Goal: Task Accomplishment & Management: Manage account settings

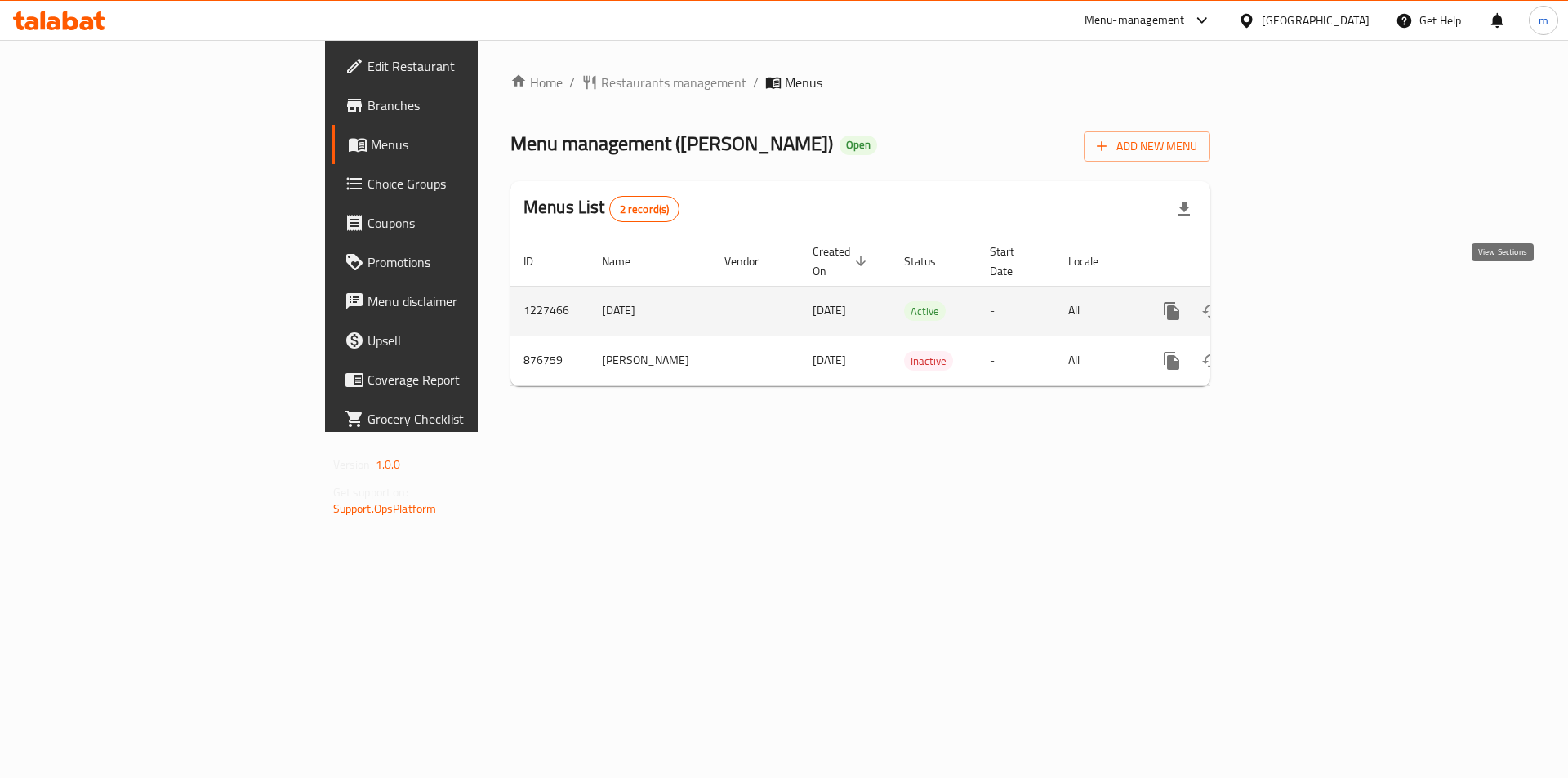
click at [1299, 301] on icon "enhanced table" at bounding box center [1289, 311] width 19 height 19
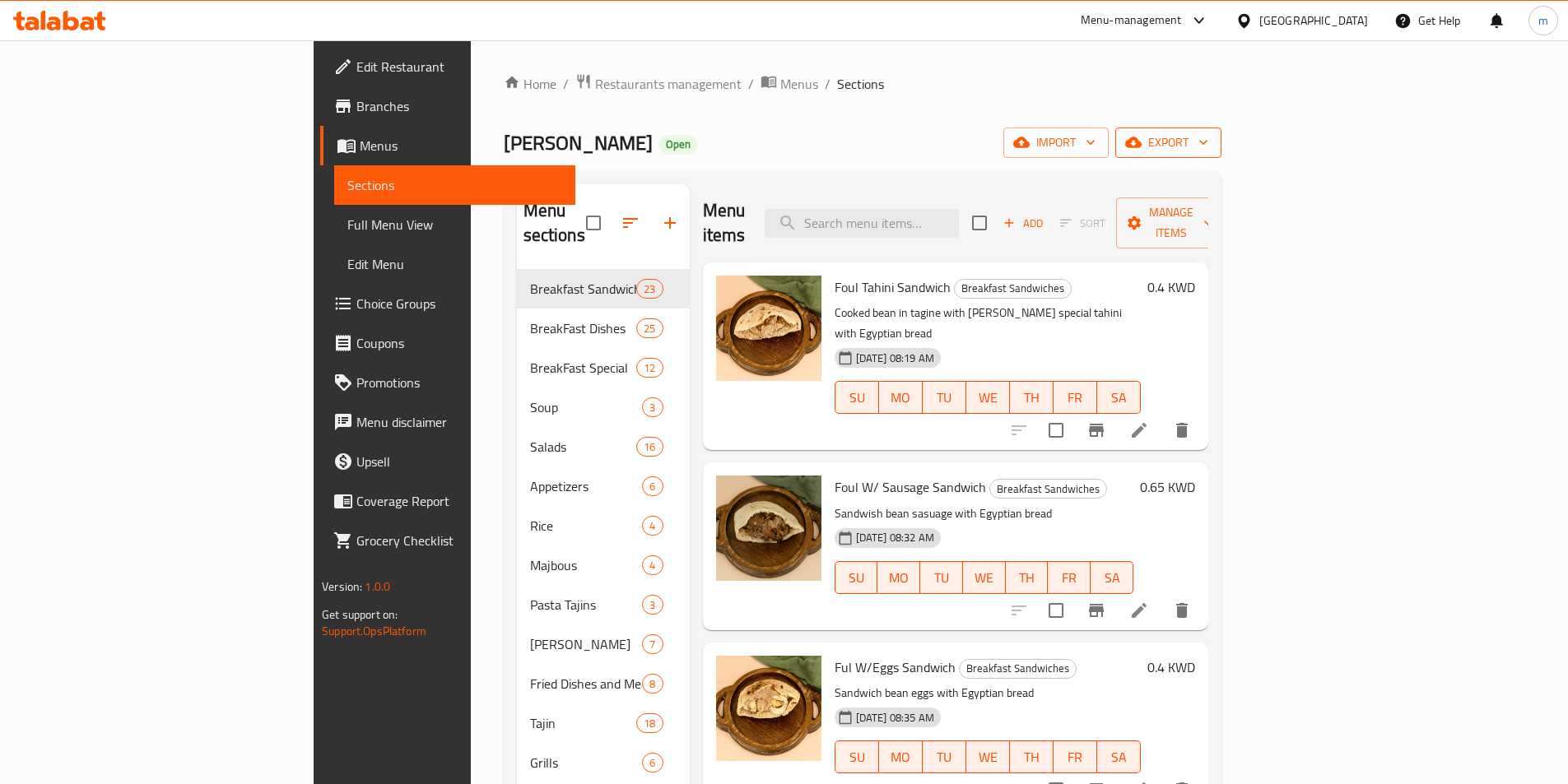
click at [1209, 144] on span "export" at bounding box center [1168, 142] width 79 height 20
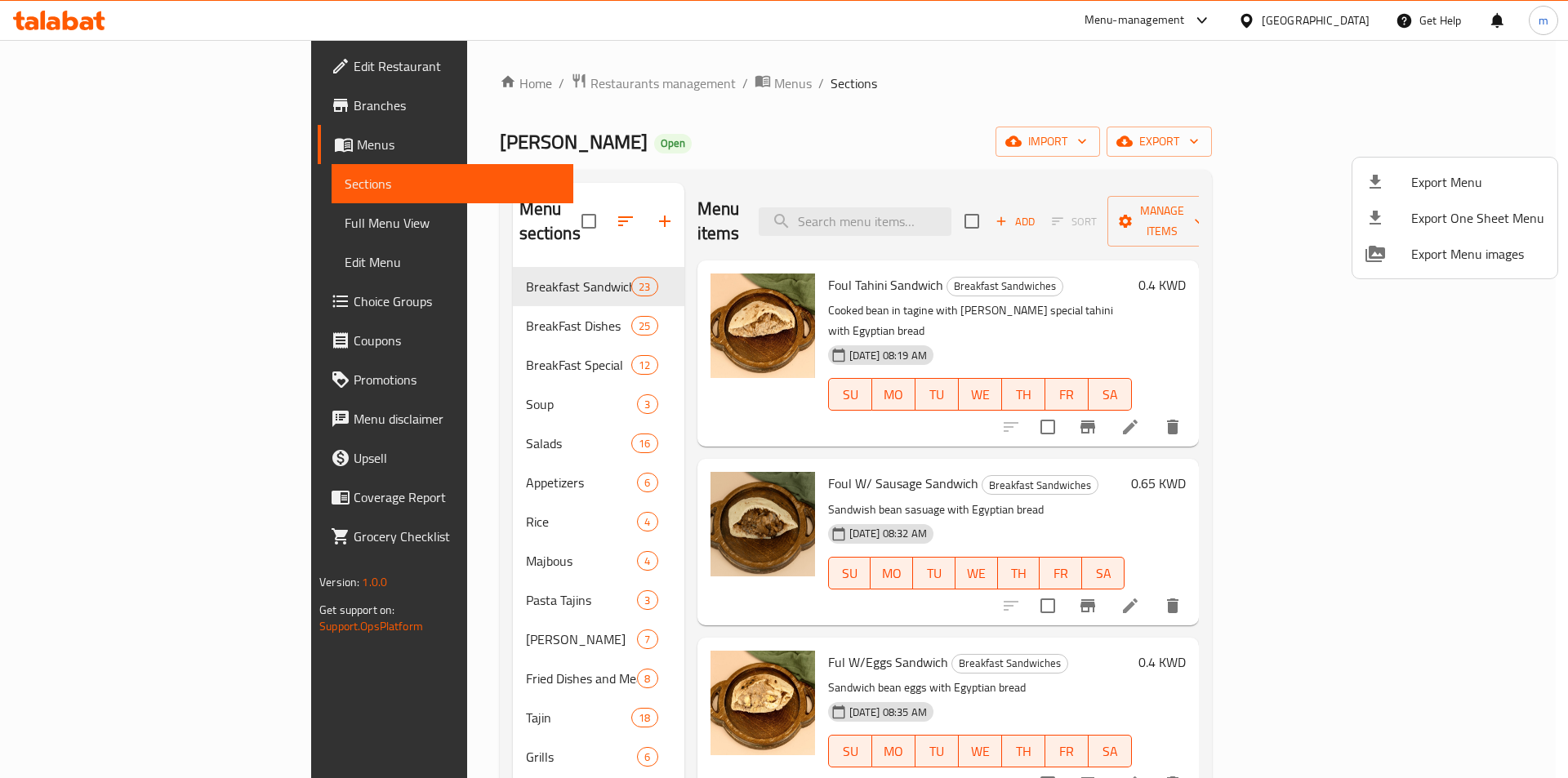
click at [1410, 83] on div at bounding box center [784, 389] width 1568 height 778
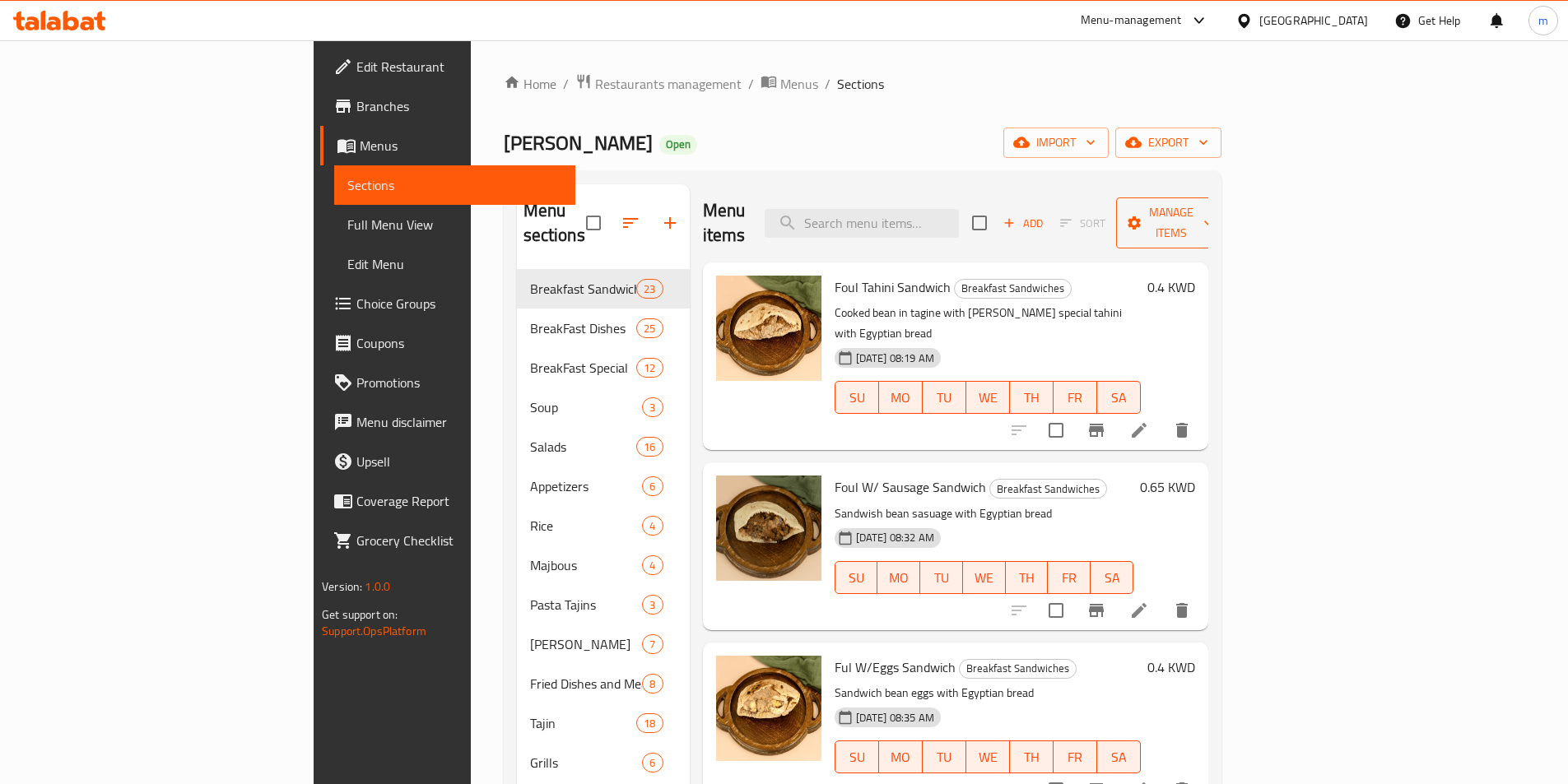
click at [1213, 219] on span "Manage items" at bounding box center [1171, 223] width 84 height 42
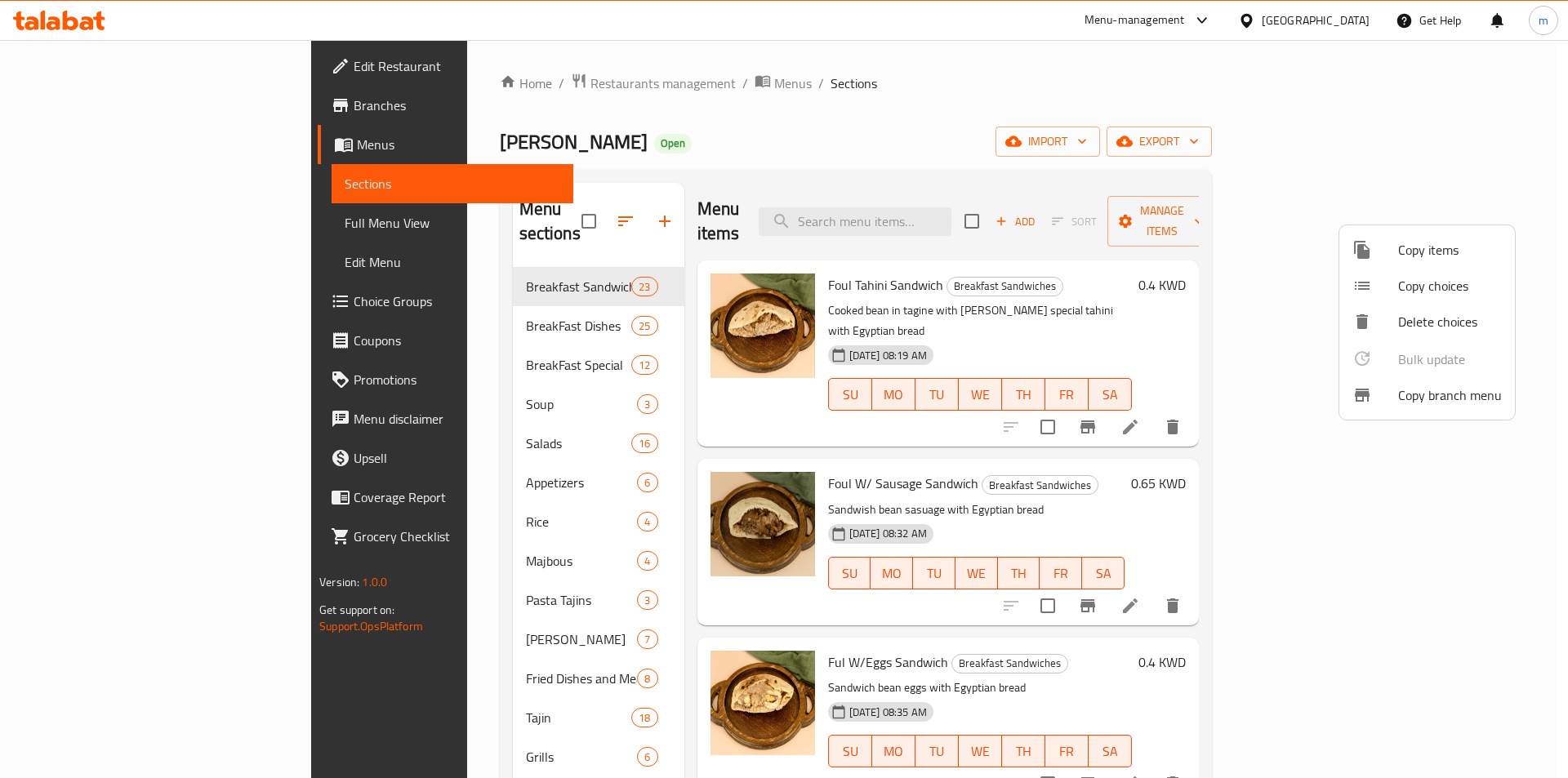
click at [1453, 389] on span "Copy branch menu" at bounding box center [1450, 394] width 104 height 19
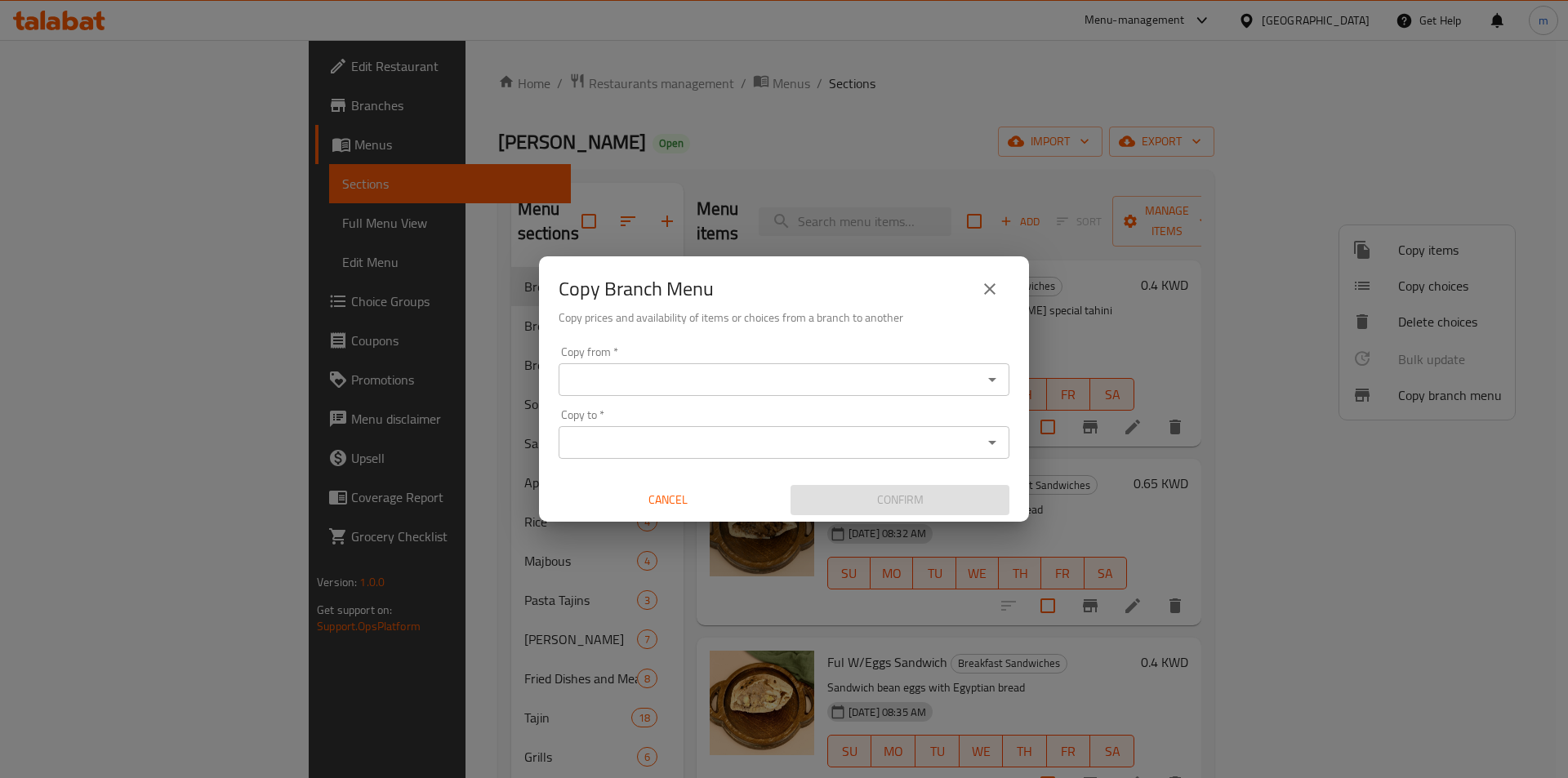
click at [707, 365] on div "Copy from *" at bounding box center [784, 379] width 451 height 33
click at [999, 389] on icon "Open" at bounding box center [992, 379] width 19 height 19
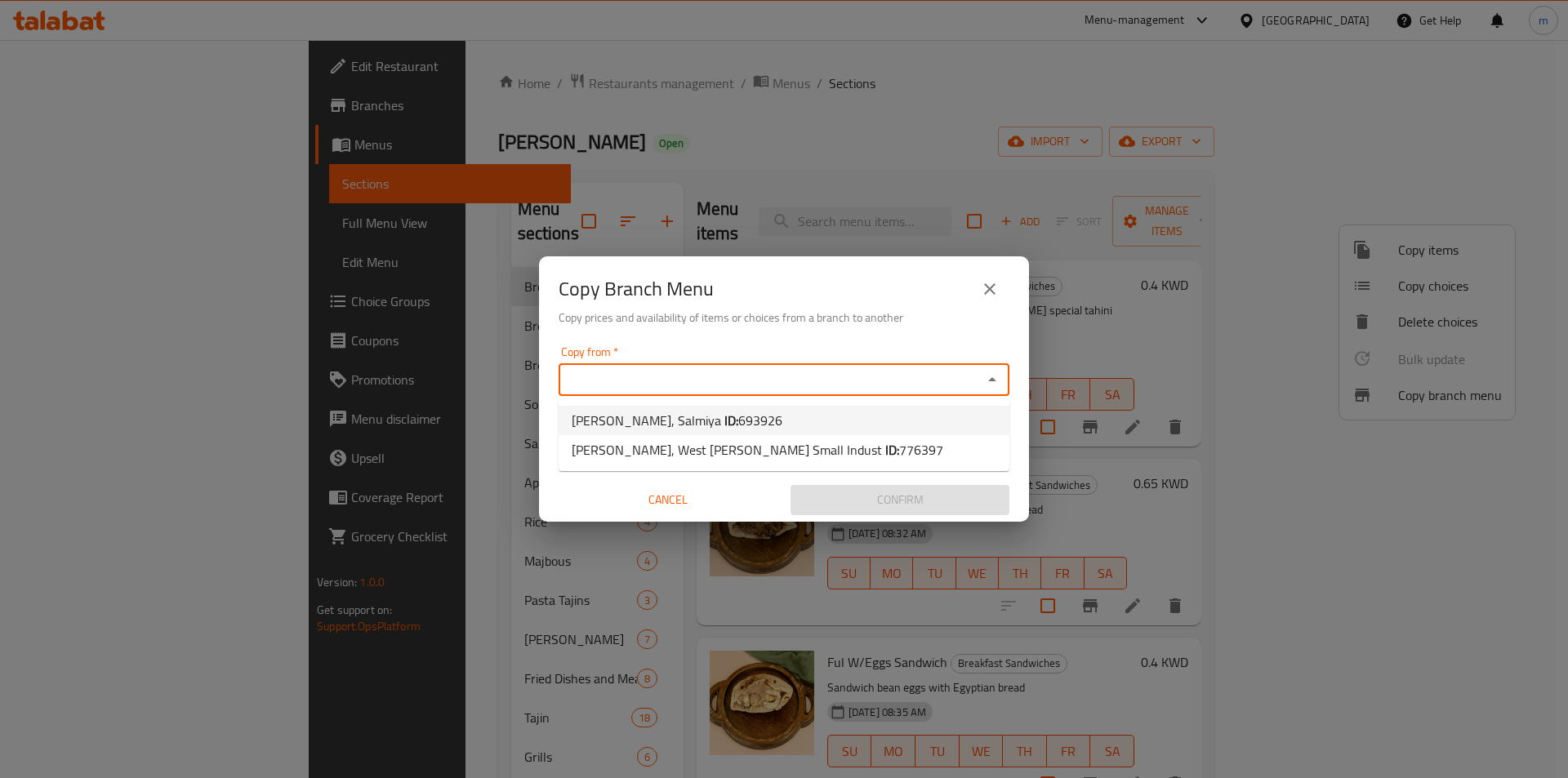
click at [774, 410] on li "Om Hassan, Salmiya ID: 693926" at bounding box center [784, 421] width 451 height 29
type input "Om Hassan, Salmiya"
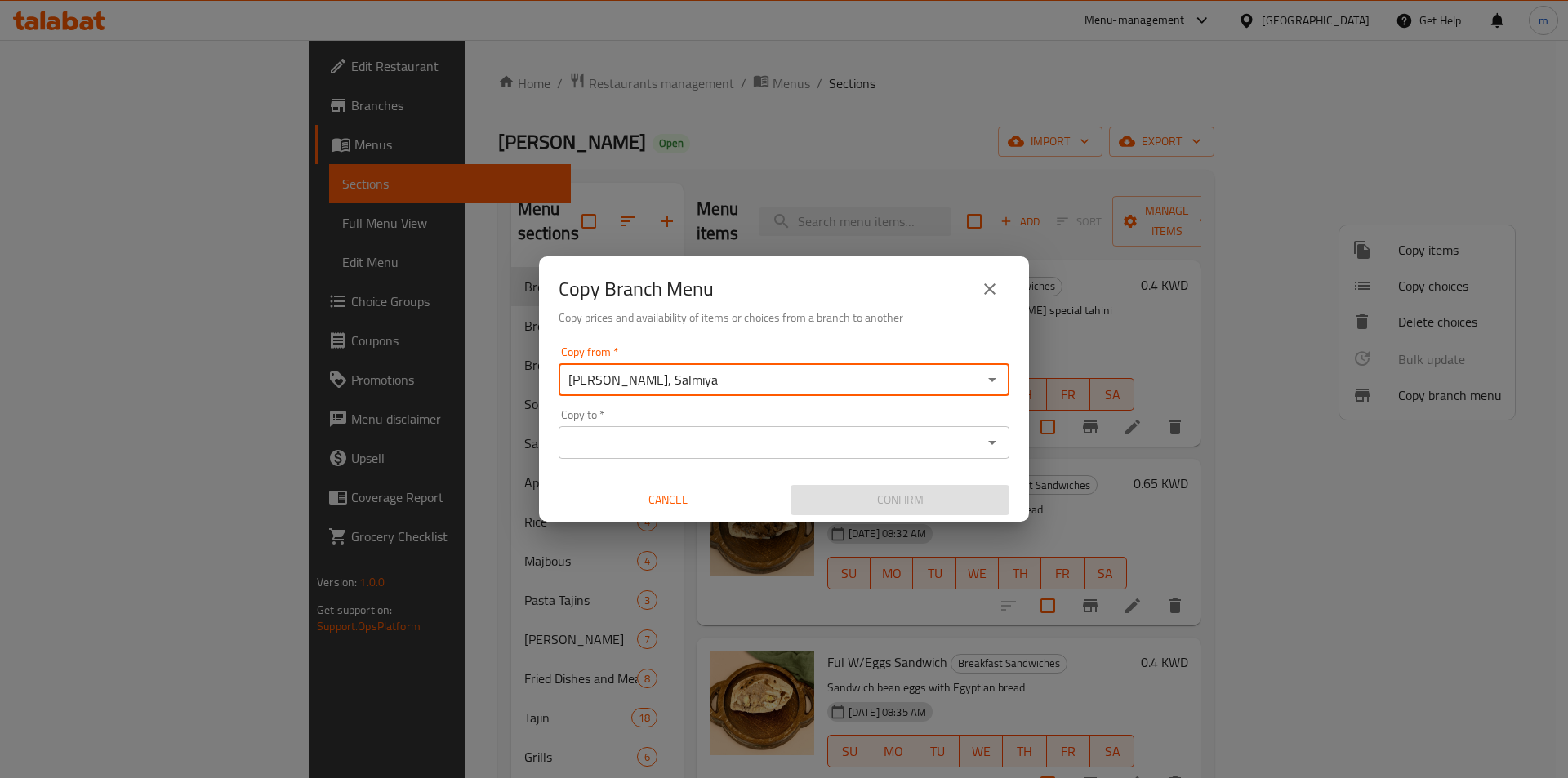
click at [915, 443] on input "Copy to   *" at bounding box center [771, 442] width 414 height 23
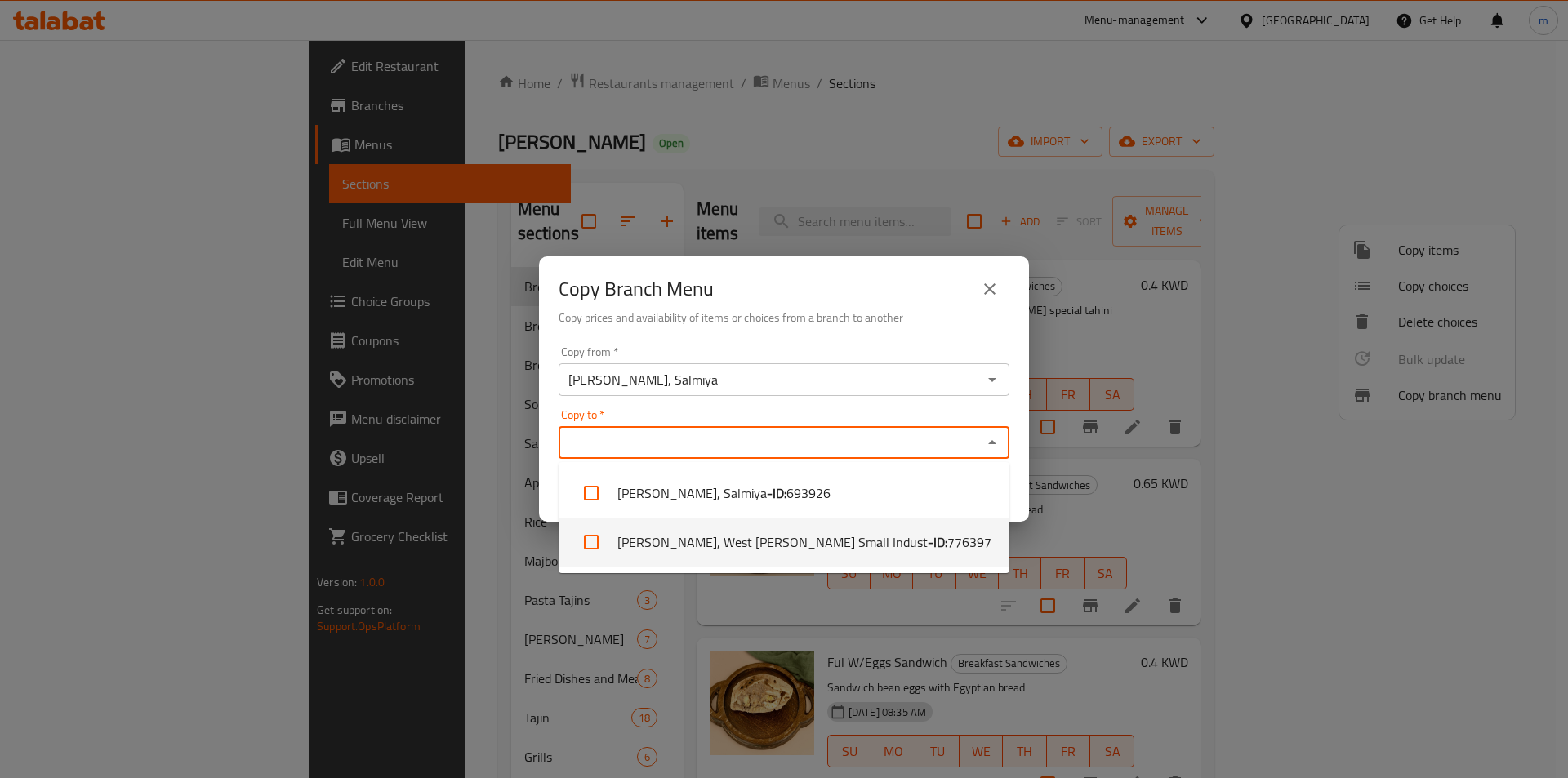
click at [799, 532] on li "Om Hassan, West Abu Fetera Small Indust - ID: 776397" at bounding box center [784, 542] width 451 height 49
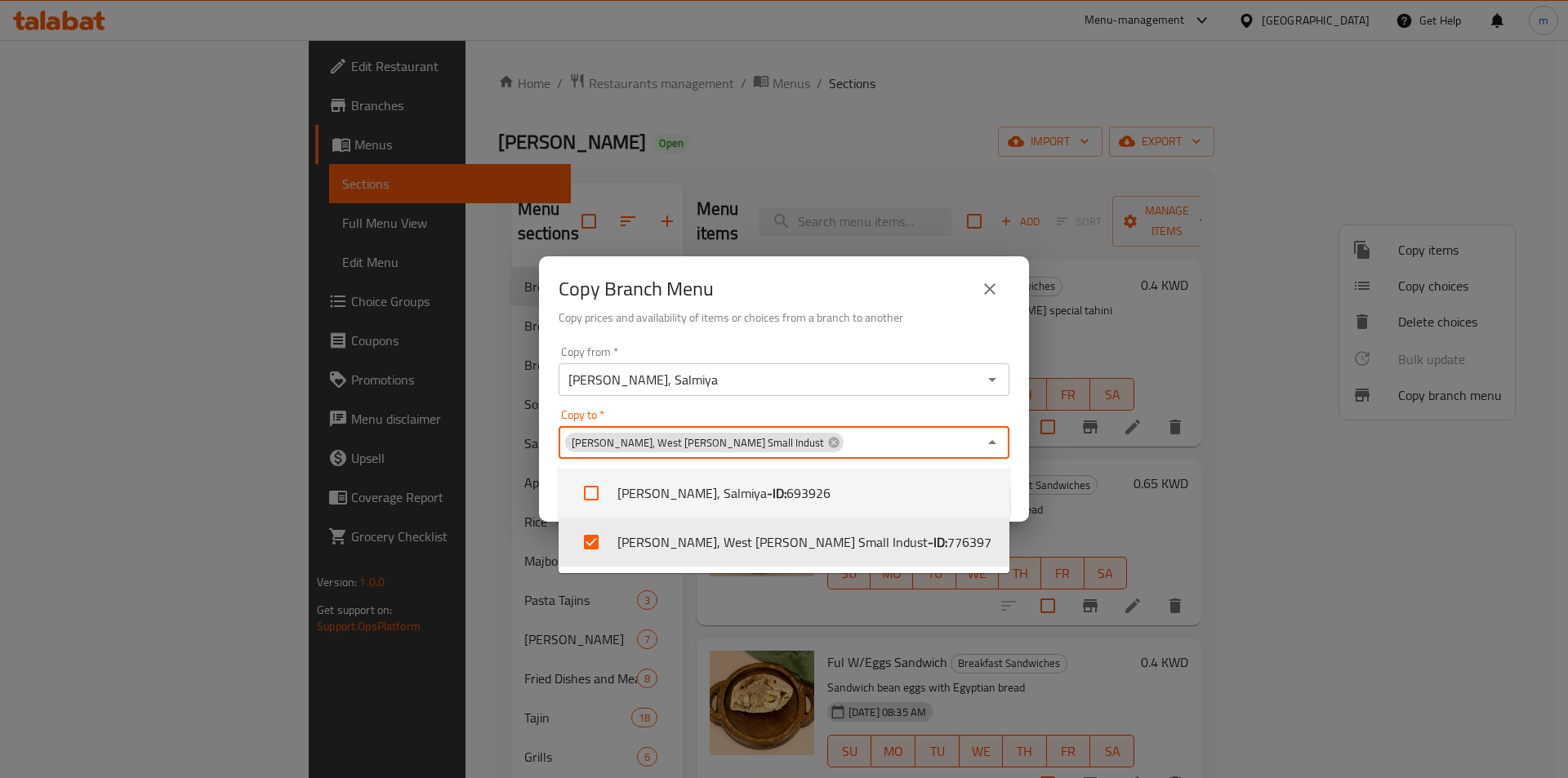
click at [750, 409] on div "Copy to   * Om Hassan, West Abu Fetera Small Indust Copy to *" at bounding box center [784, 433] width 451 height 49
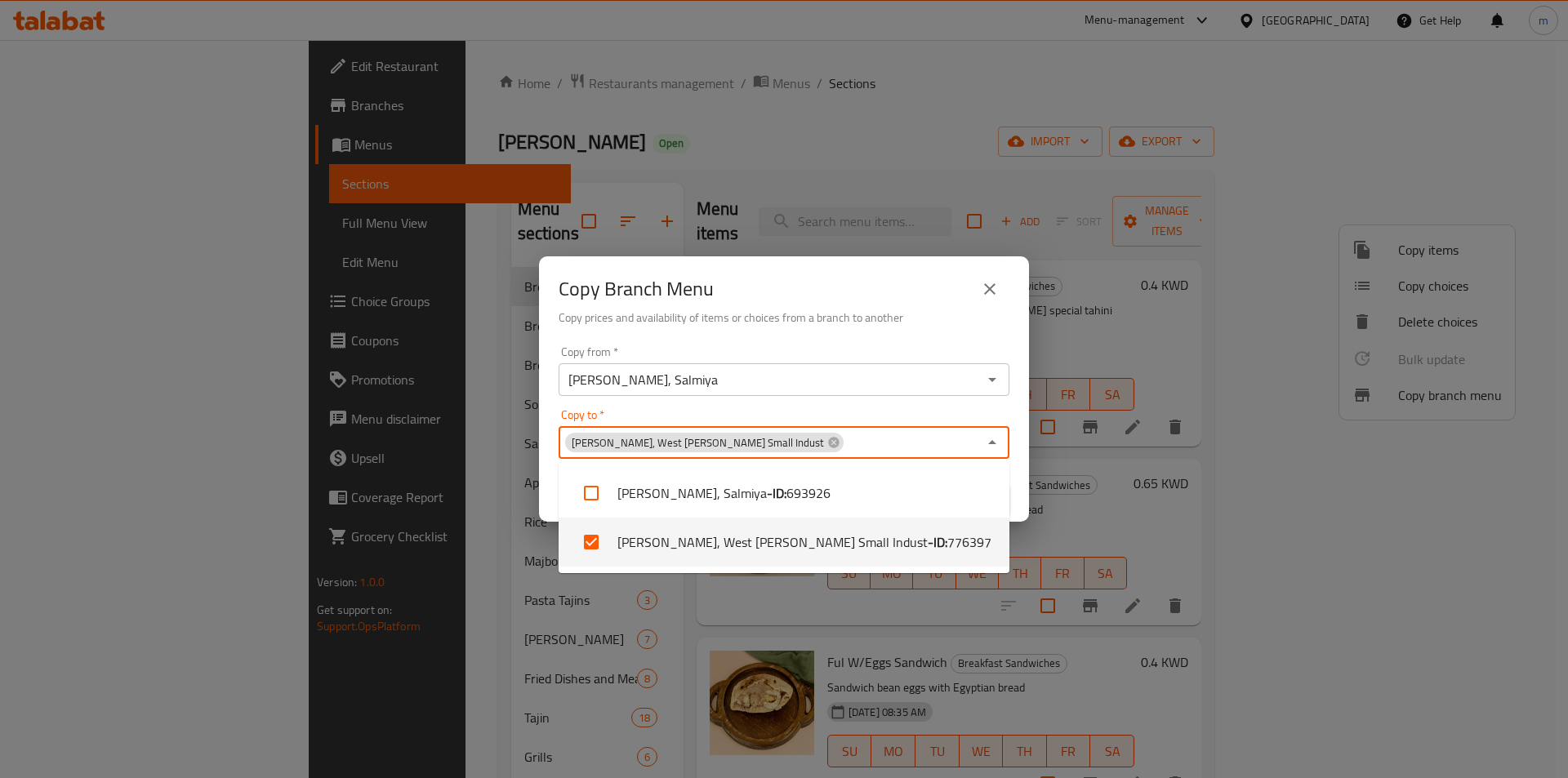
click at [802, 543] on li "Om Hassan, West Abu Fetera Small Indust - ID: 776397" at bounding box center [784, 542] width 451 height 49
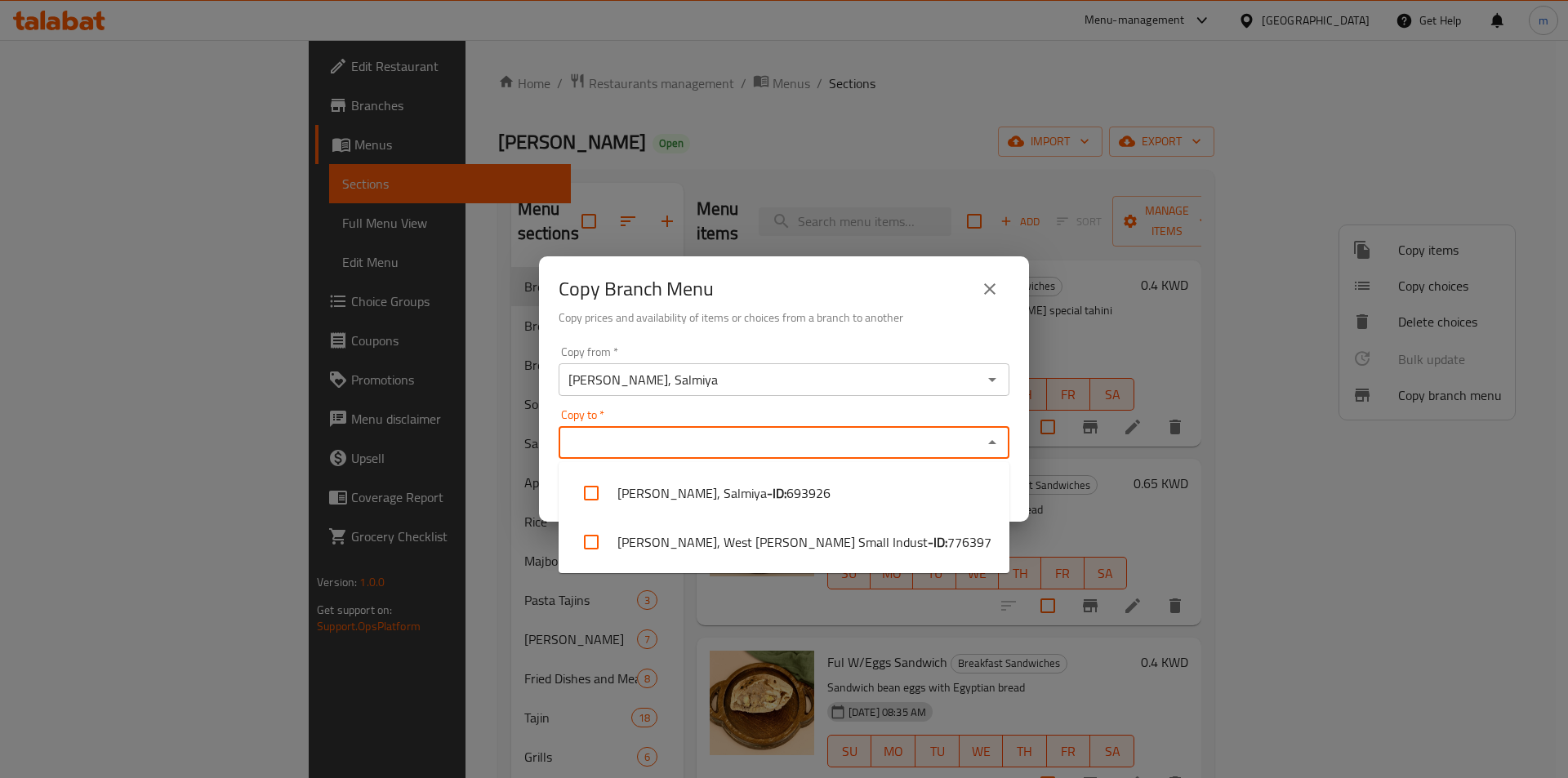
click at [738, 550] on li "Om Hassan, West Abu Fetera Small Indust - ID: 776397" at bounding box center [784, 542] width 451 height 49
checkbox input "true"
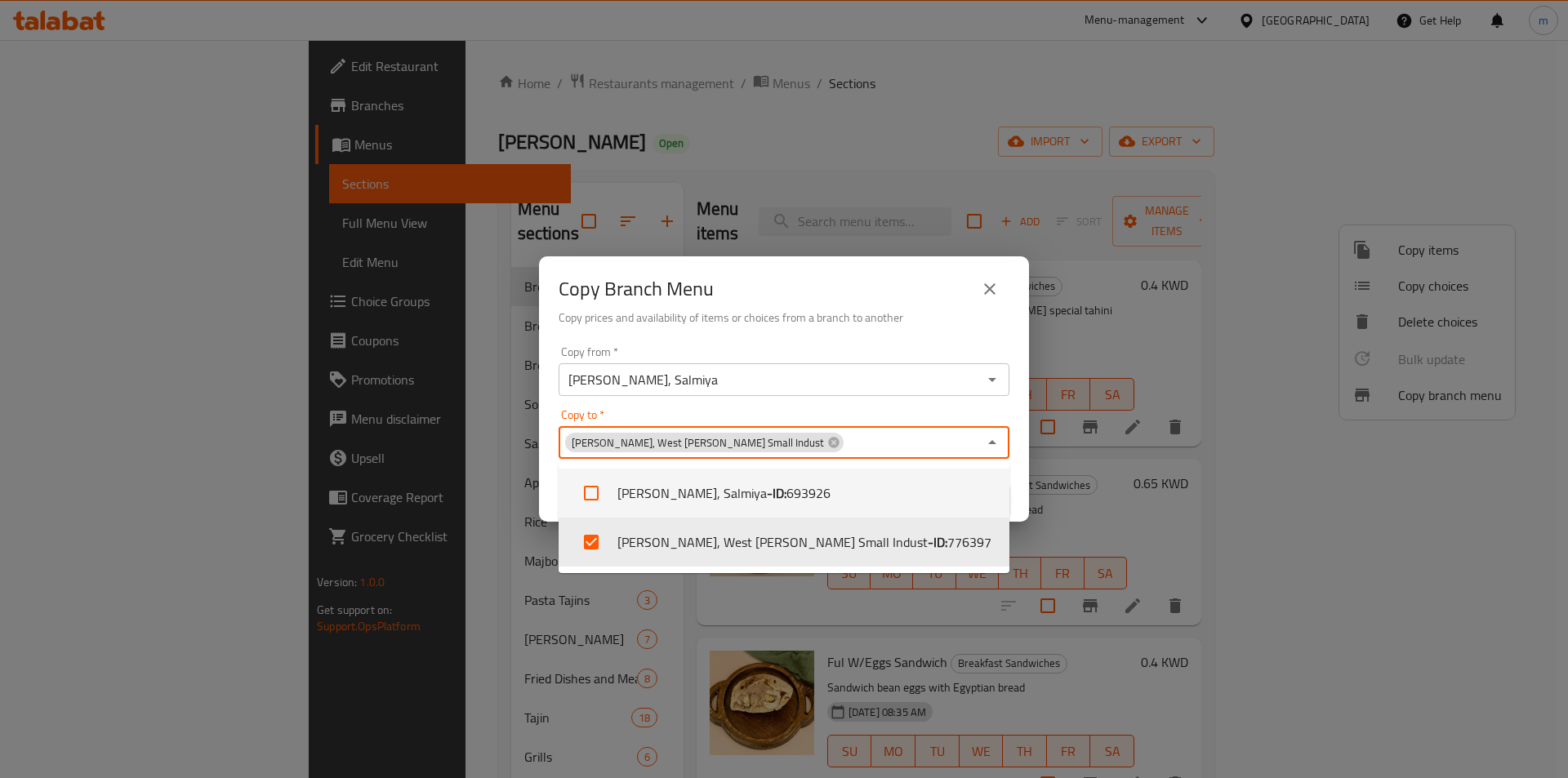
click at [543, 475] on div "Copy from   * Om Hassan, Salmiya Copy from * Copy to   * Om Hassan, West Abu Fe…" at bounding box center [784, 431] width 490 height 182
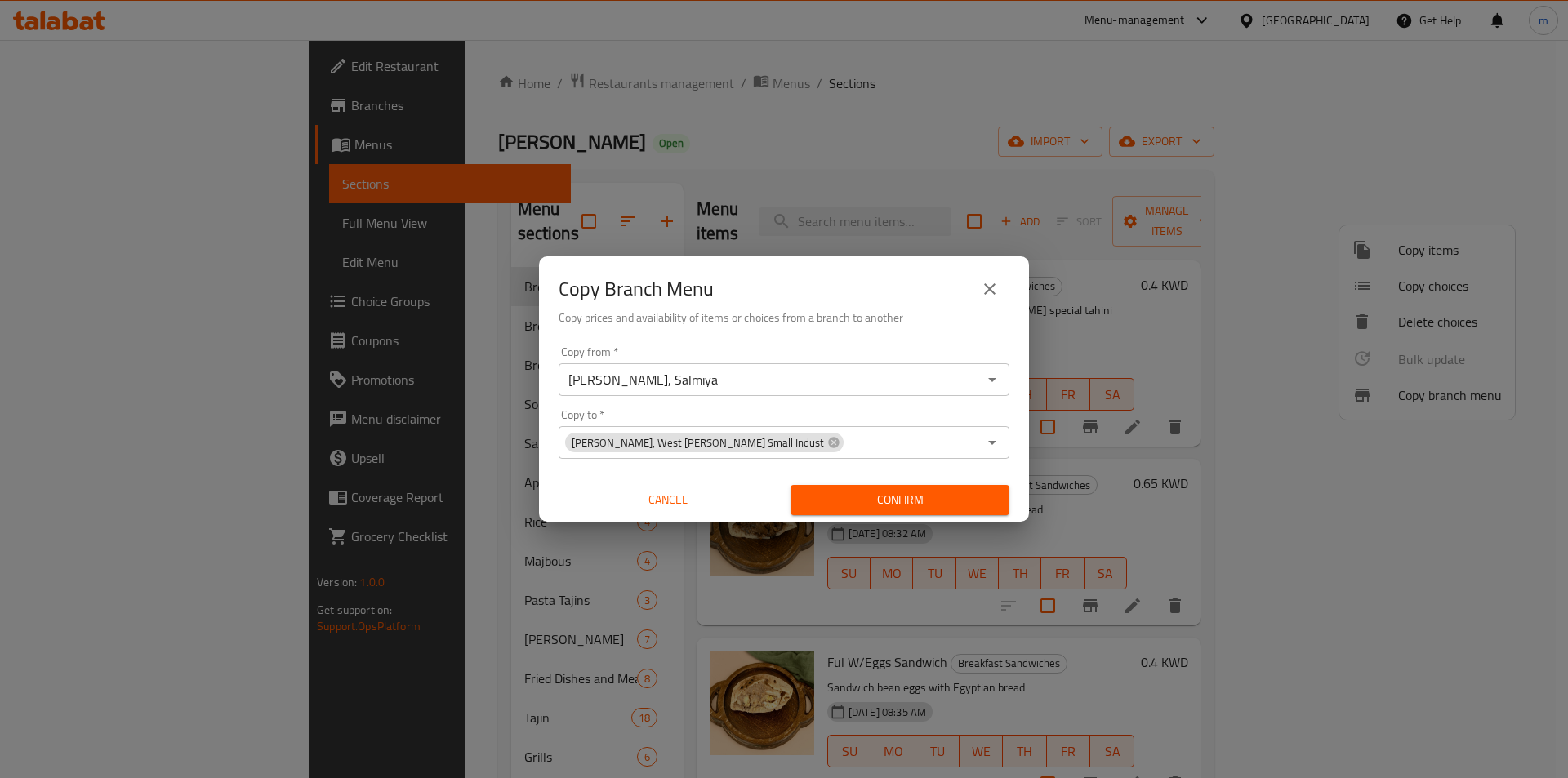
click at [889, 505] on span "Confirm" at bounding box center [900, 499] width 193 height 20
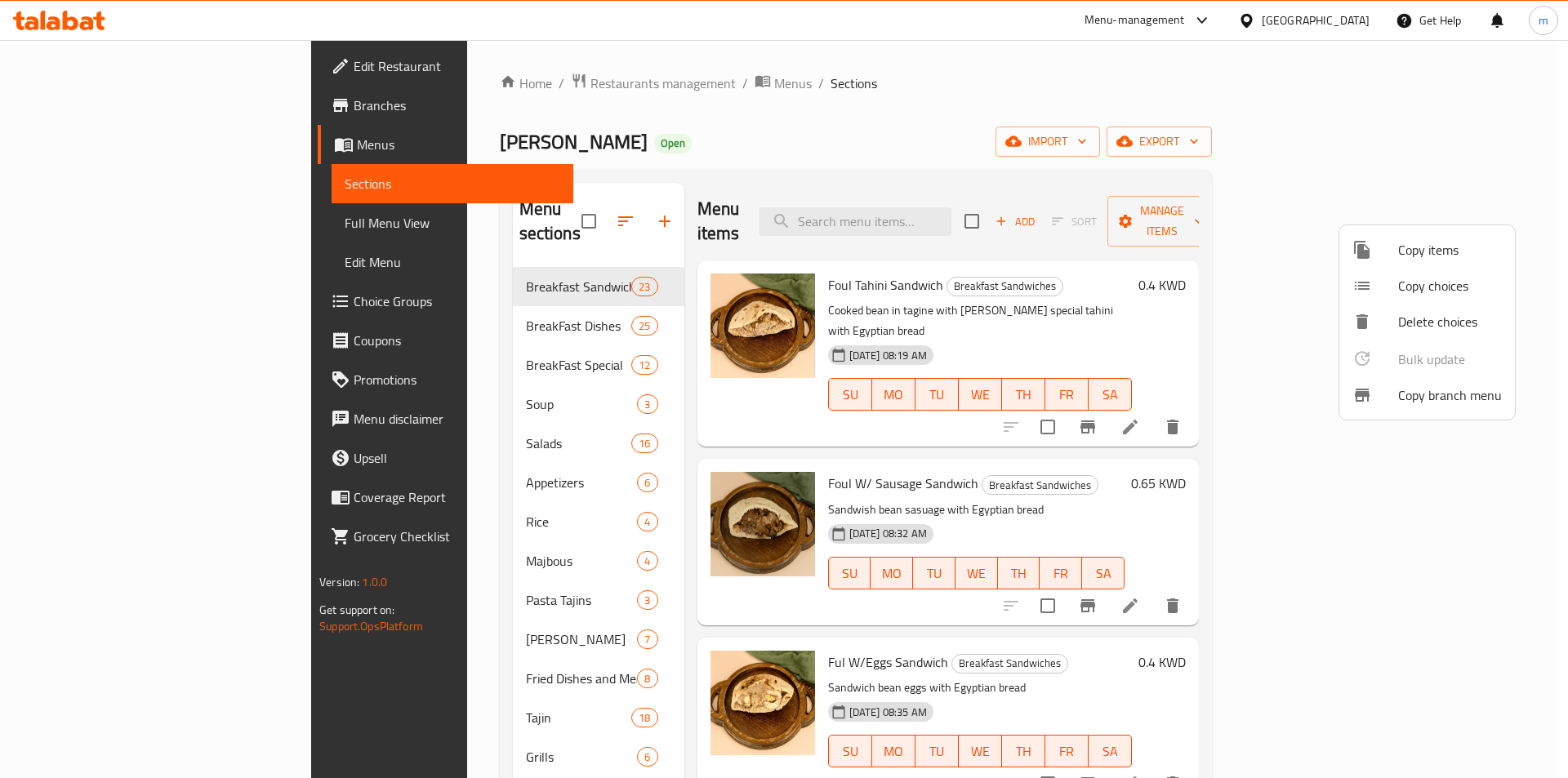
click at [79, 110] on div at bounding box center [784, 389] width 1568 height 778
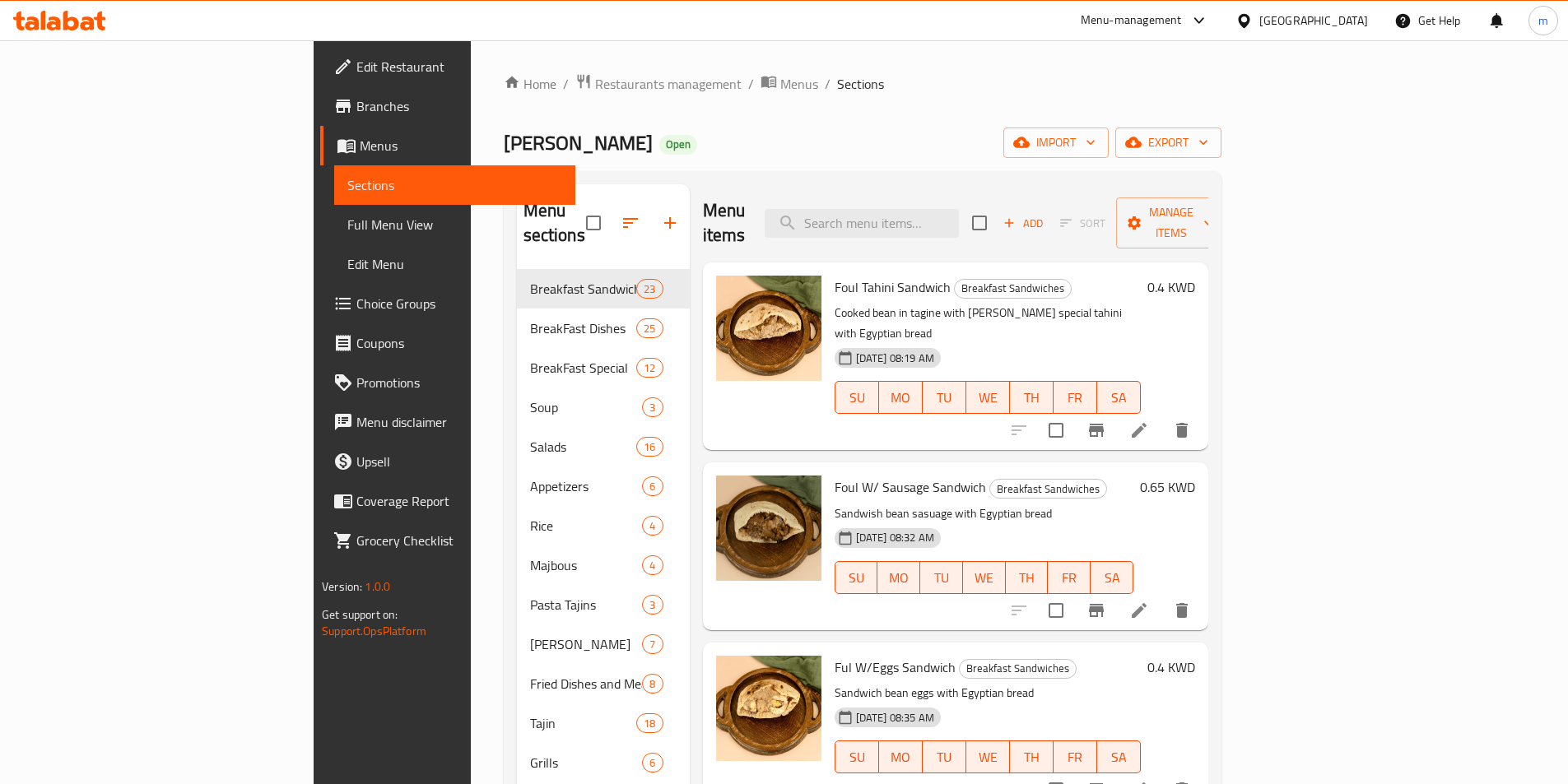
click at [357, 110] on span "Branches" at bounding box center [459, 105] width 206 height 19
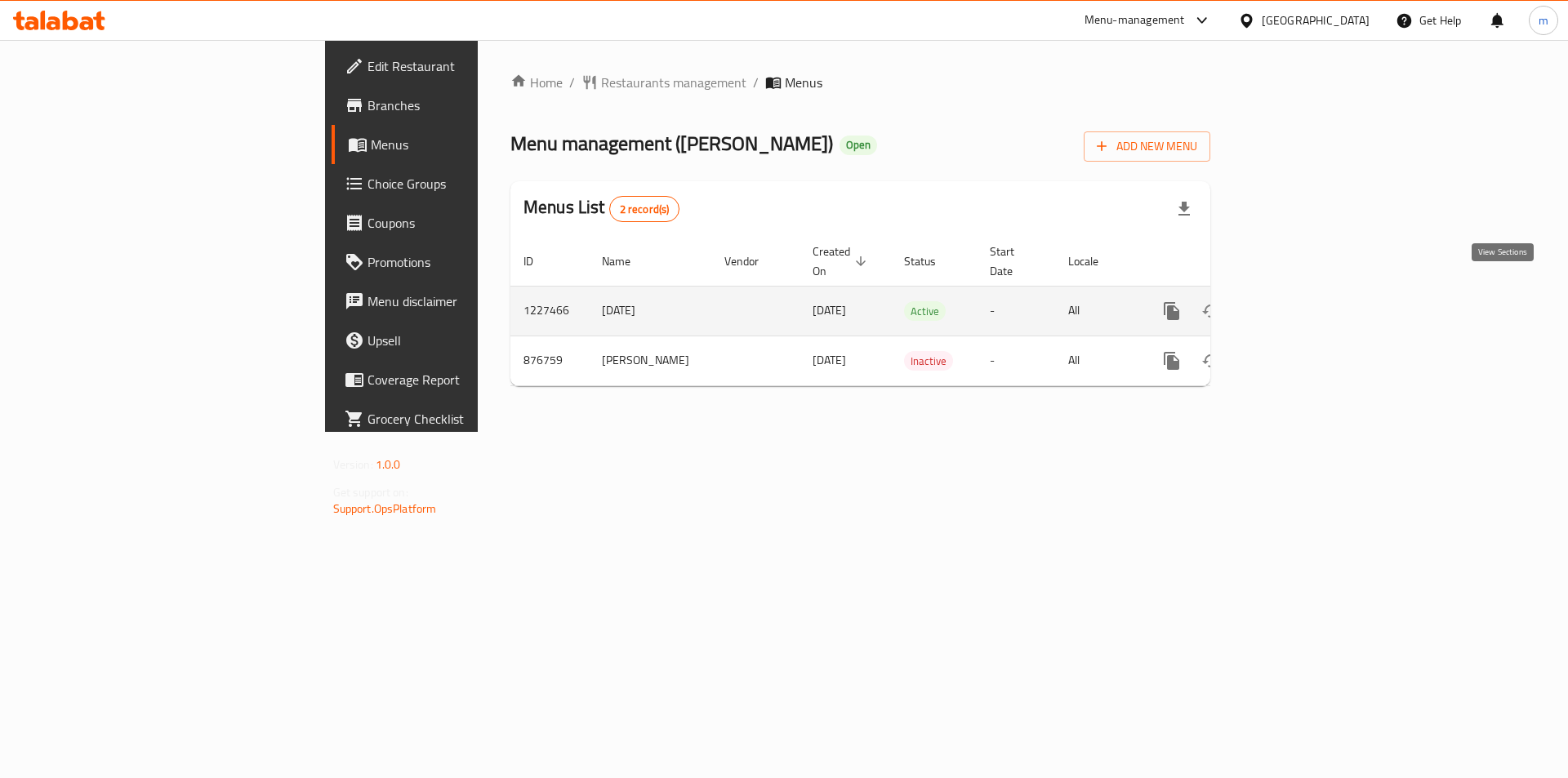
click at [1299, 301] on icon "enhanced table" at bounding box center [1289, 311] width 19 height 19
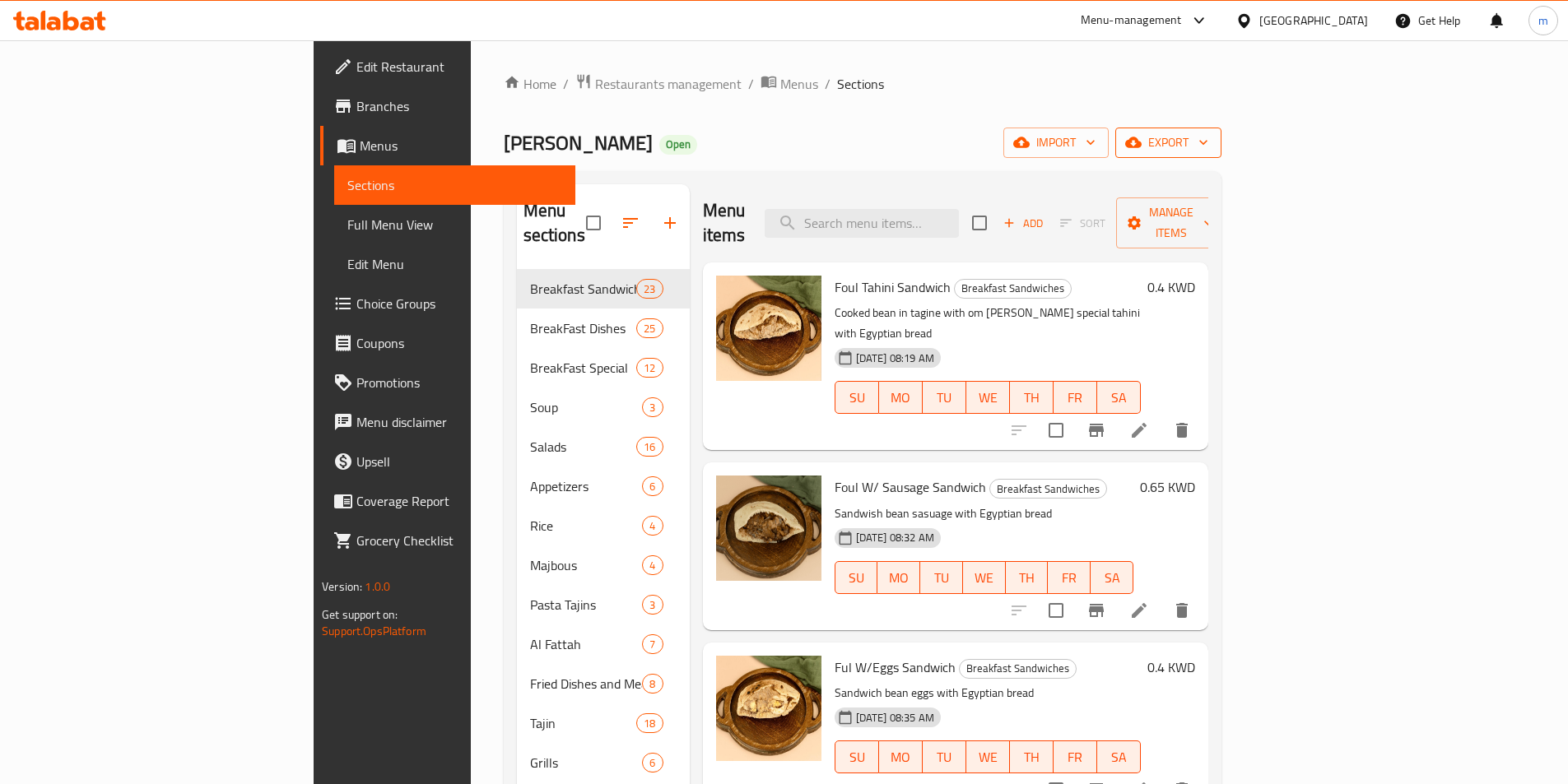
click at [1209, 144] on span "export" at bounding box center [1168, 142] width 79 height 20
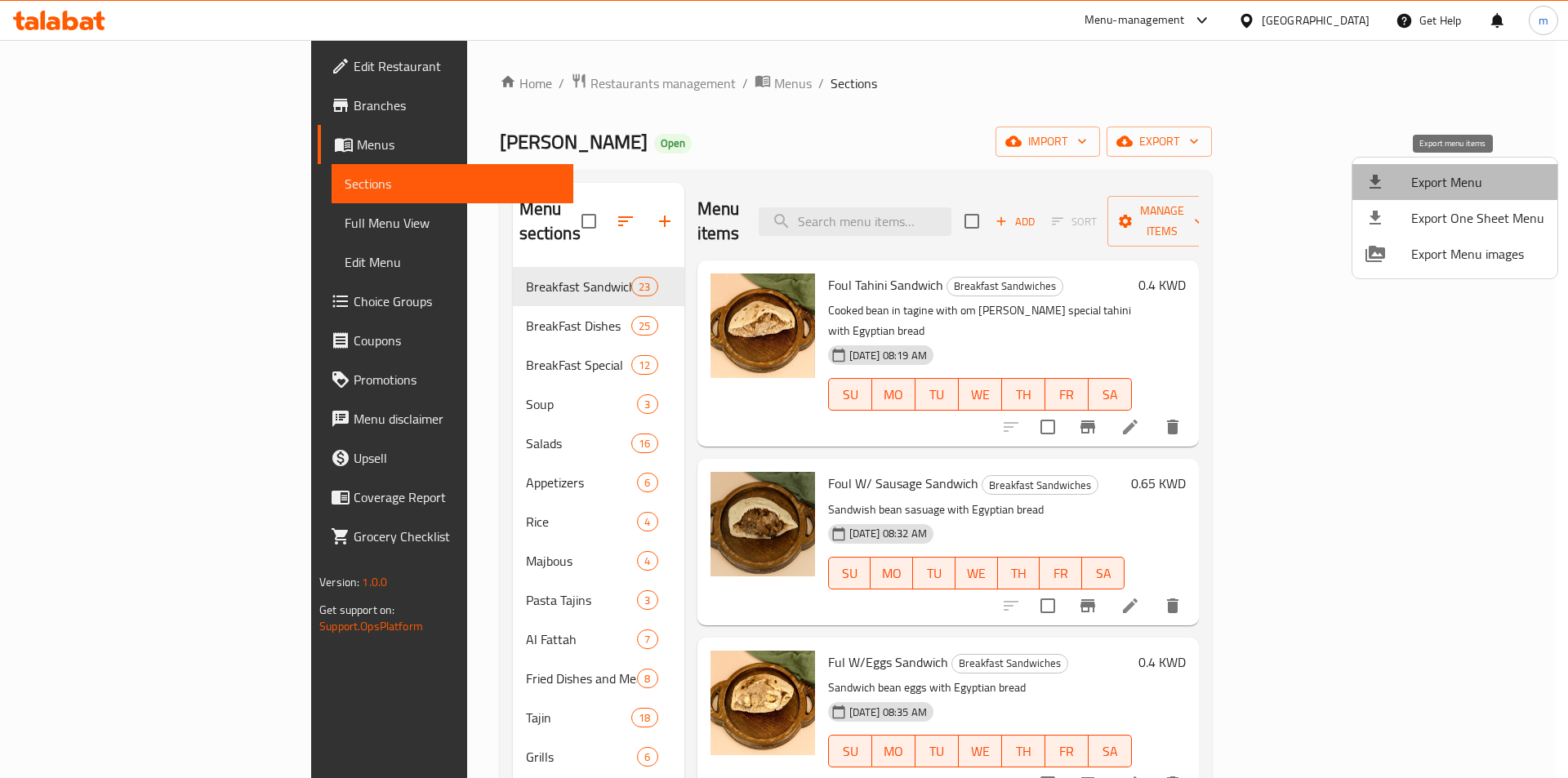
click at [1461, 192] on span "Export Menu" at bounding box center [1477, 181] width 133 height 19
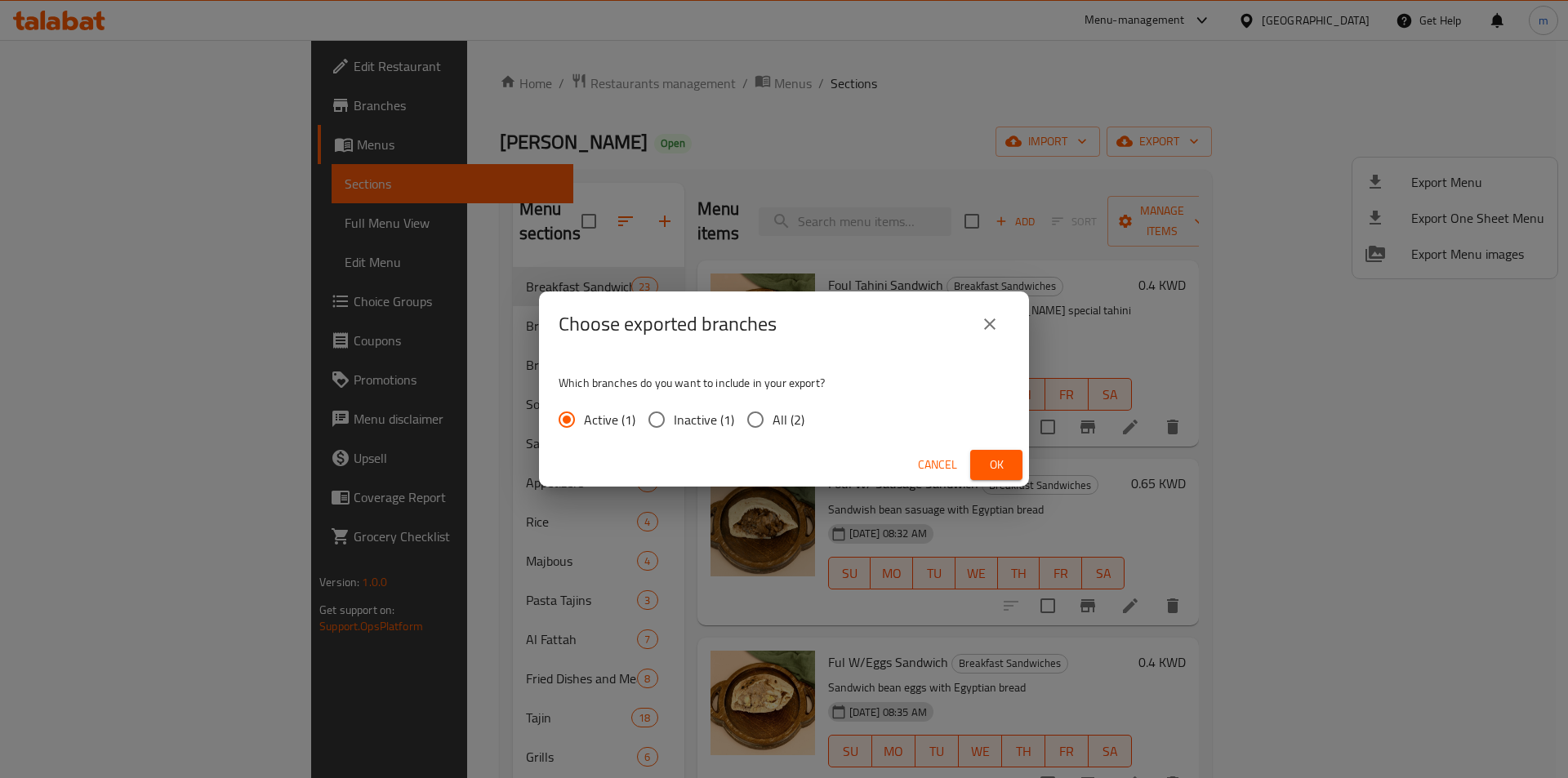
click at [773, 414] on span "All (2)" at bounding box center [789, 419] width 32 height 19
click at [772, 414] on input "All (2)" at bounding box center [755, 419] width 34 height 34
radio input "true"
click at [1000, 467] on span "Ok" at bounding box center [997, 465] width 27 height 20
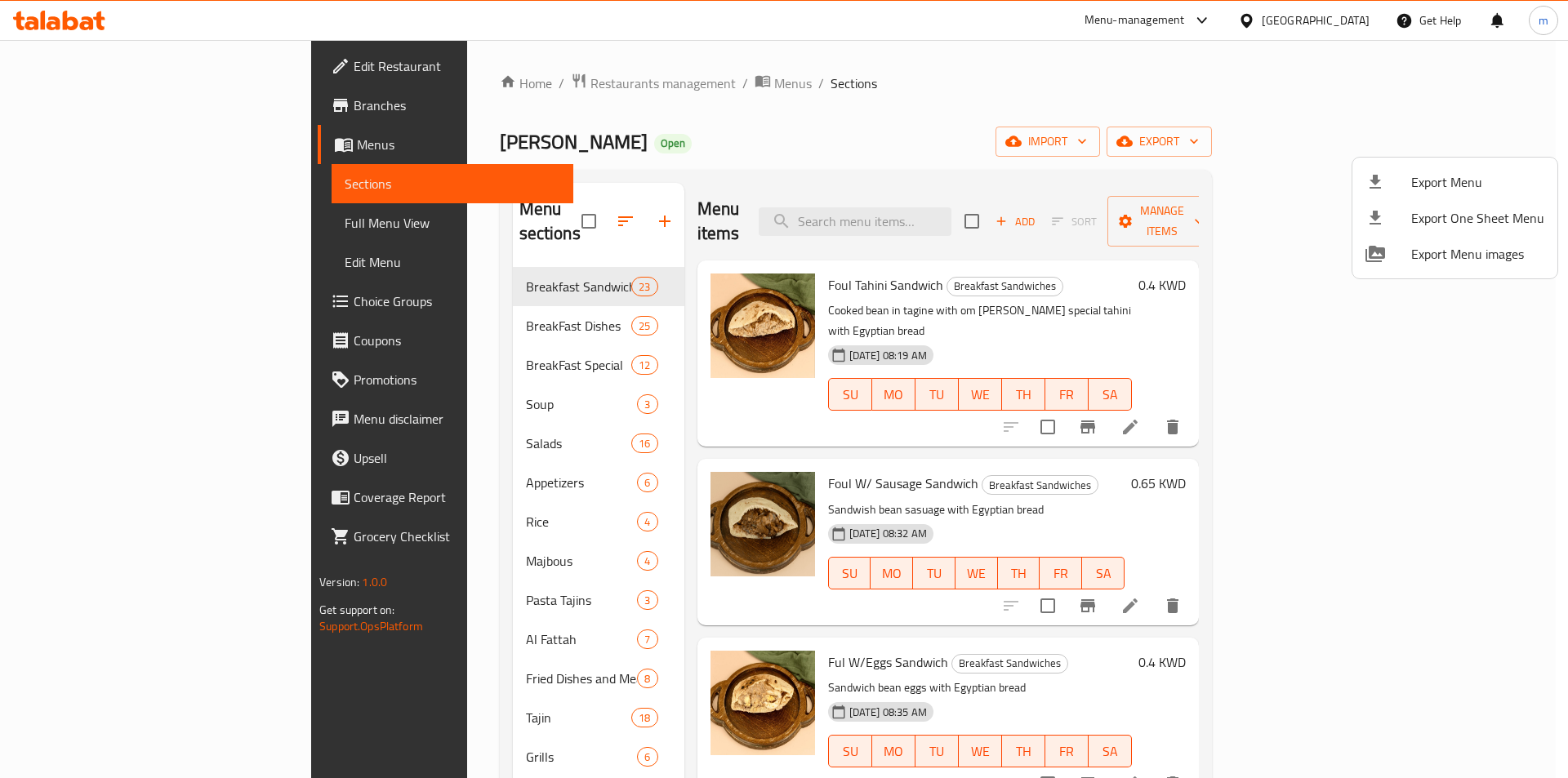
click at [108, 224] on div at bounding box center [784, 389] width 1568 height 778
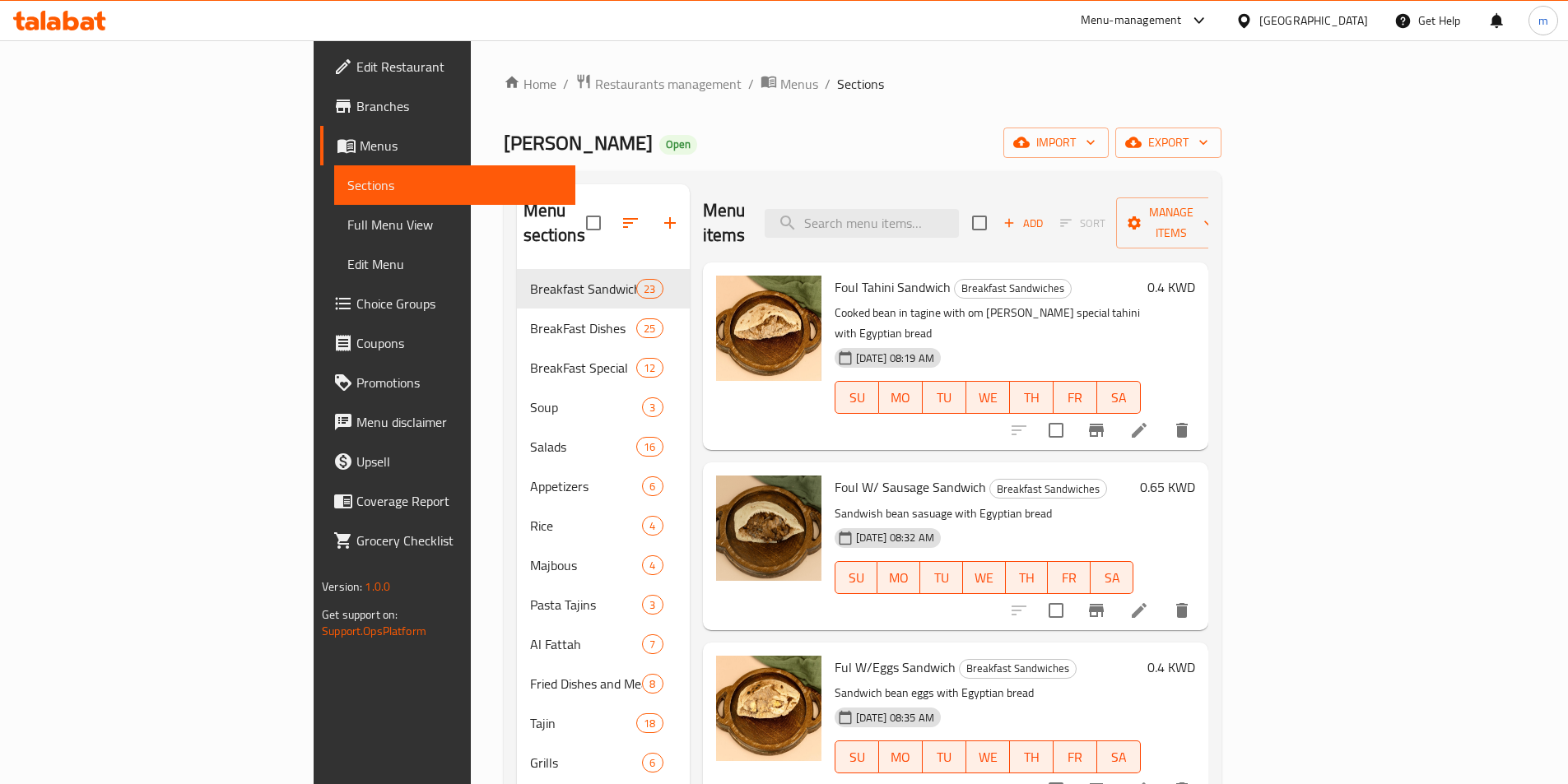
click at [347, 225] on span "Full Menu View" at bounding box center [455, 224] width 215 height 19
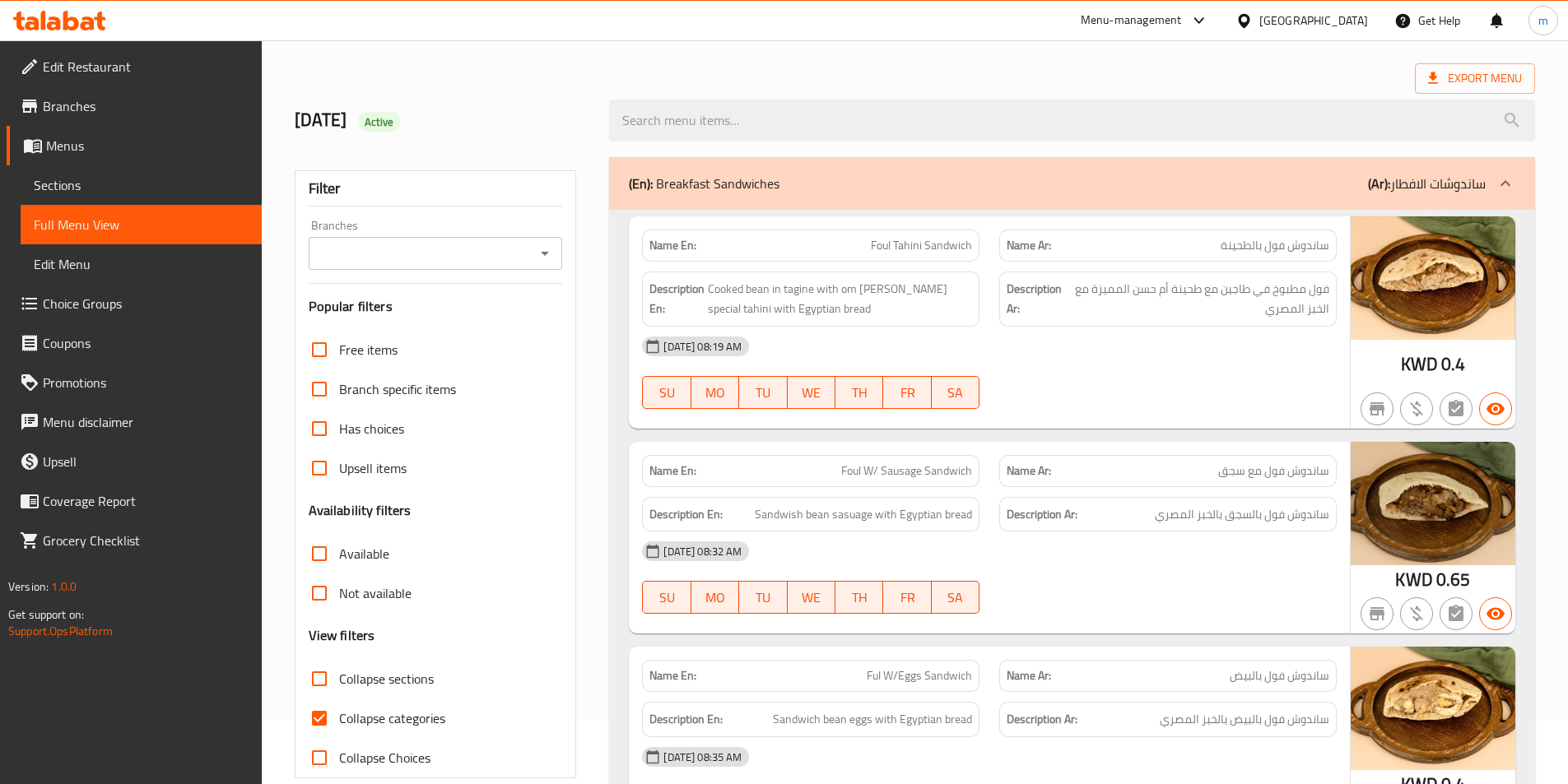
scroll to position [164, 0]
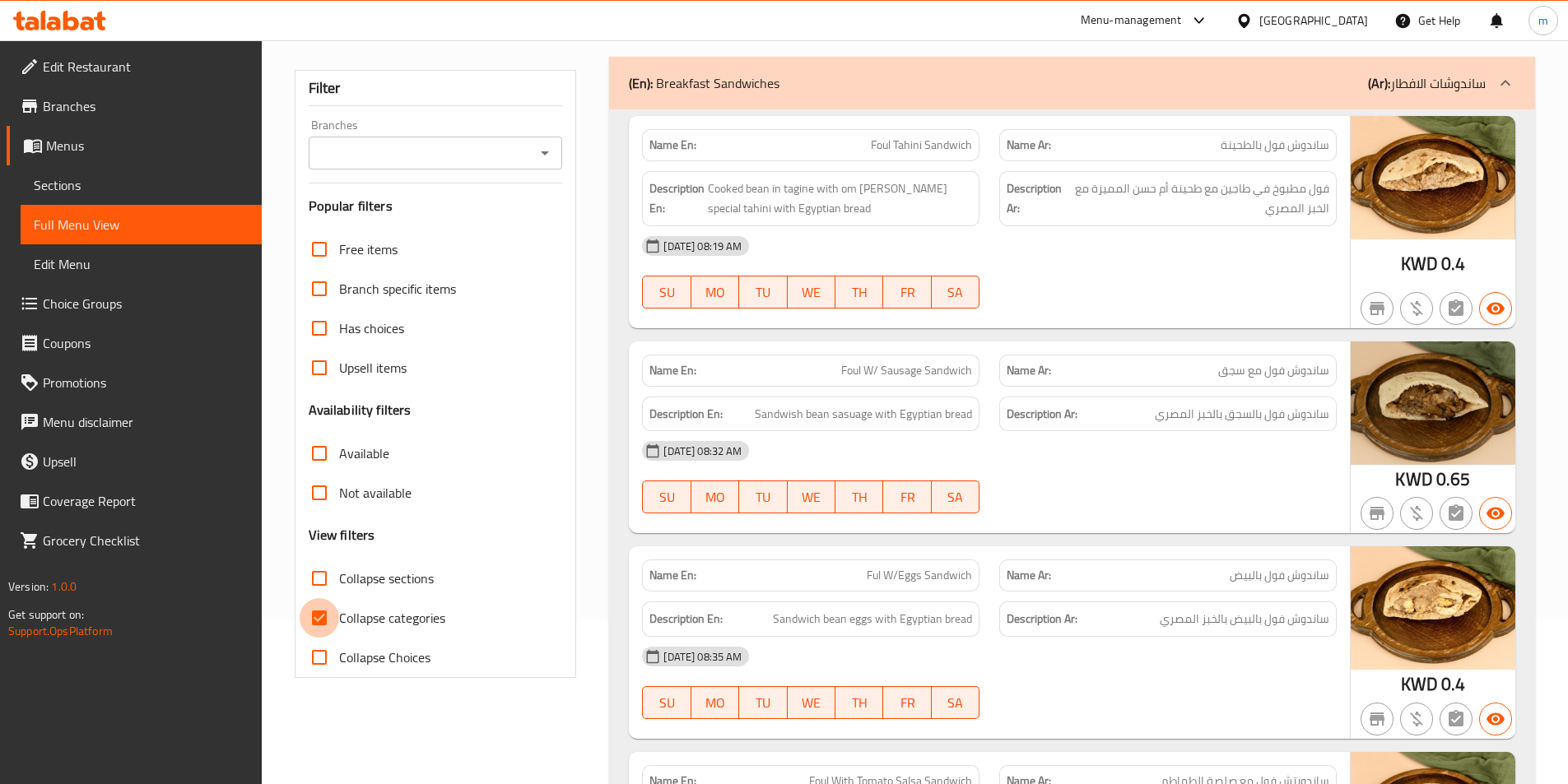
click at [335, 624] on input "Collapse categories" at bounding box center [319, 618] width 40 height 40
checkbox input "false"
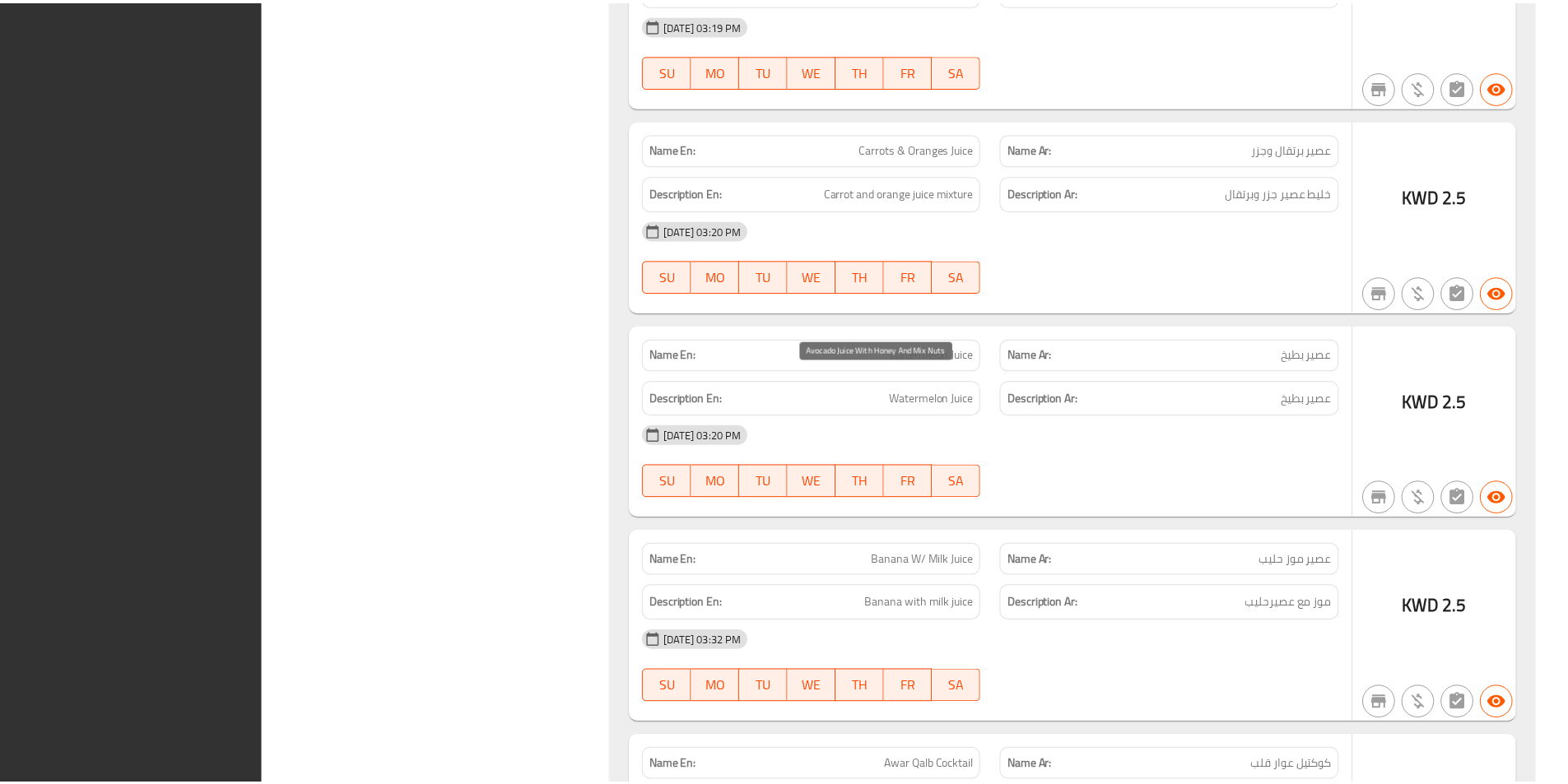
scroll to position [42684, 0]
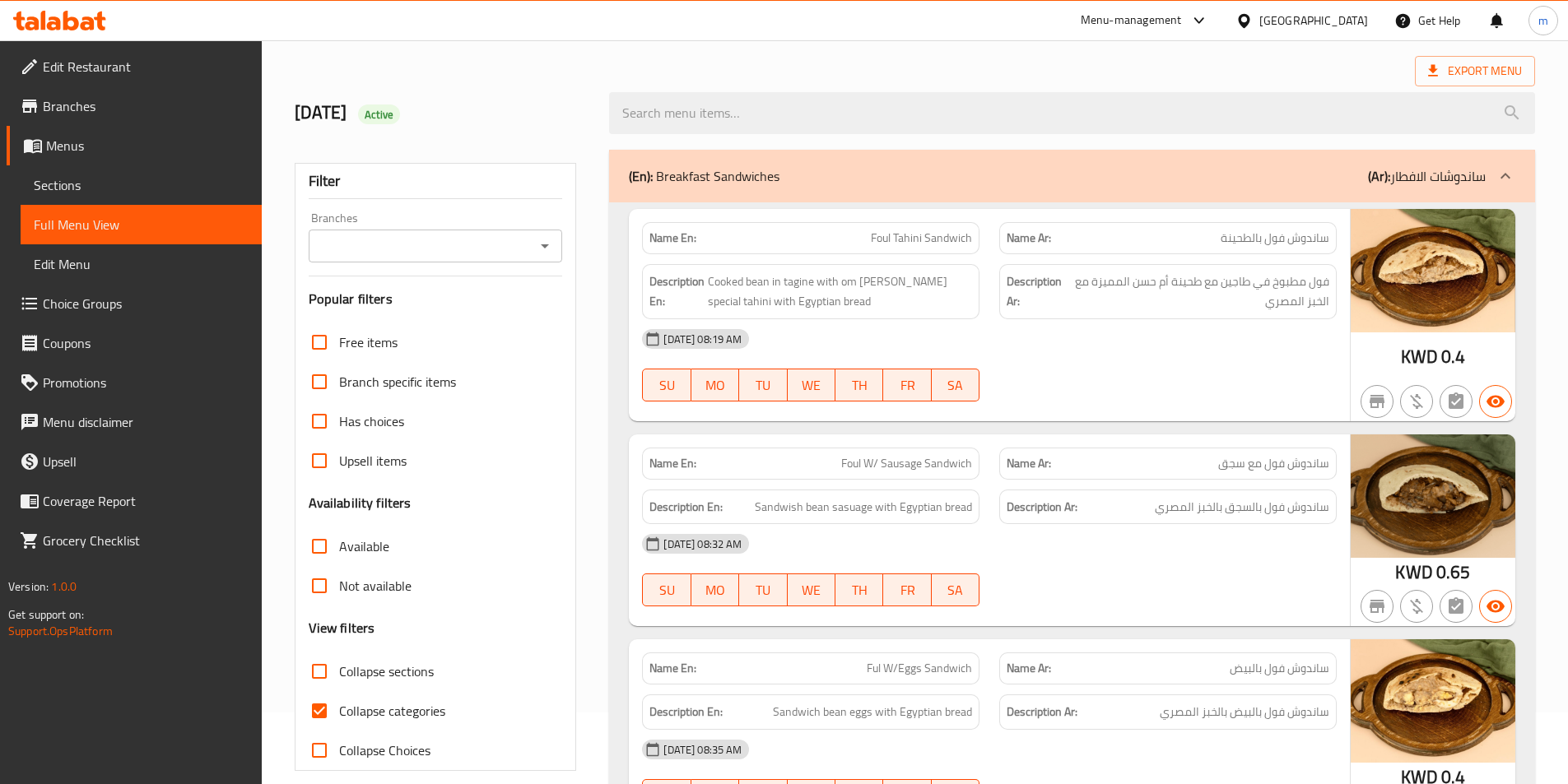
scroll to position [82, 0]
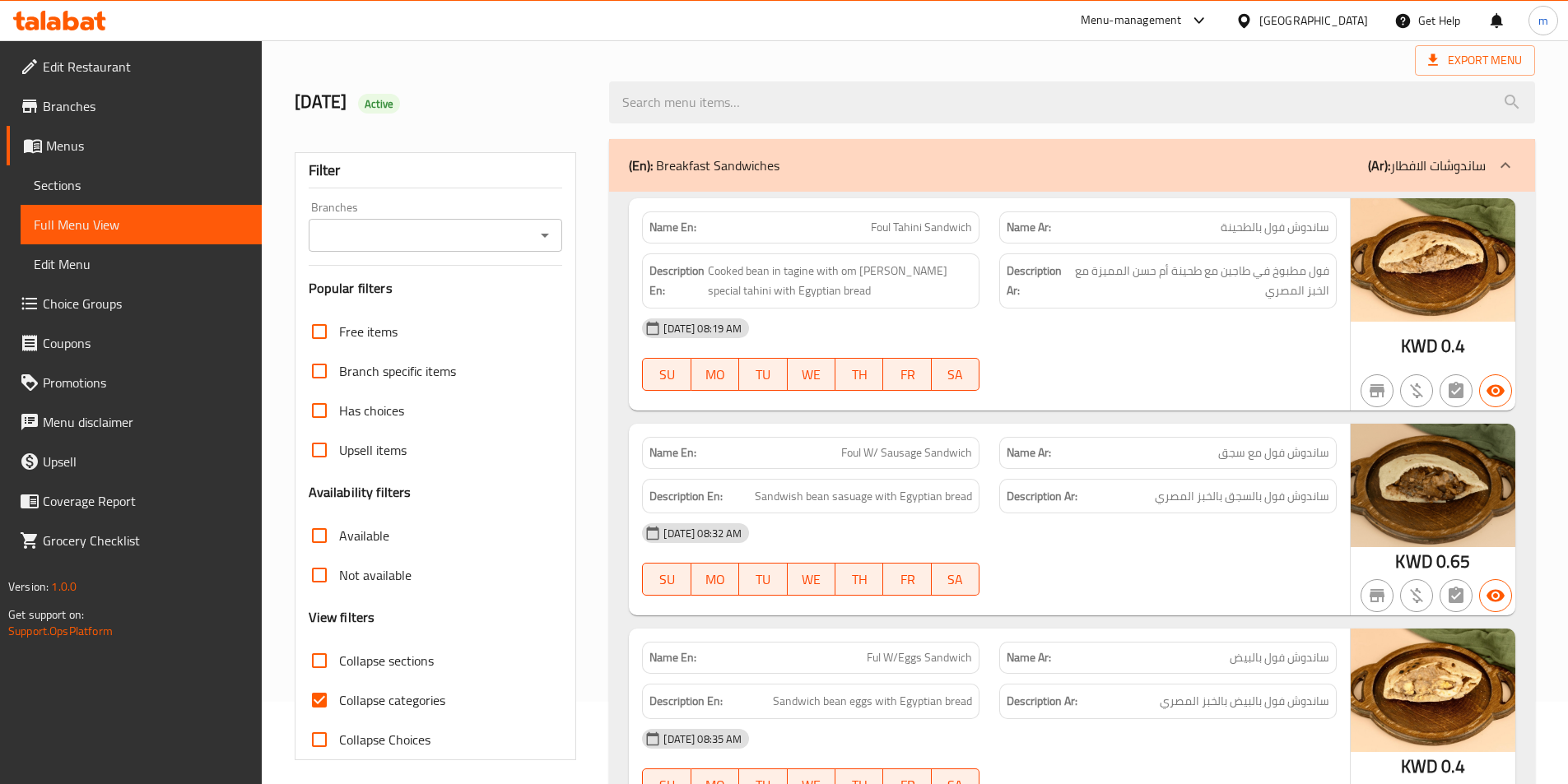
click at [367, 704] on span "Collapse categories" at bounding box center [392, 699] width 106 height 19
click at [339, 704] on input "Collapse categories" at bounding box center [319, 700] width 40 height 40
checkbox input "false"
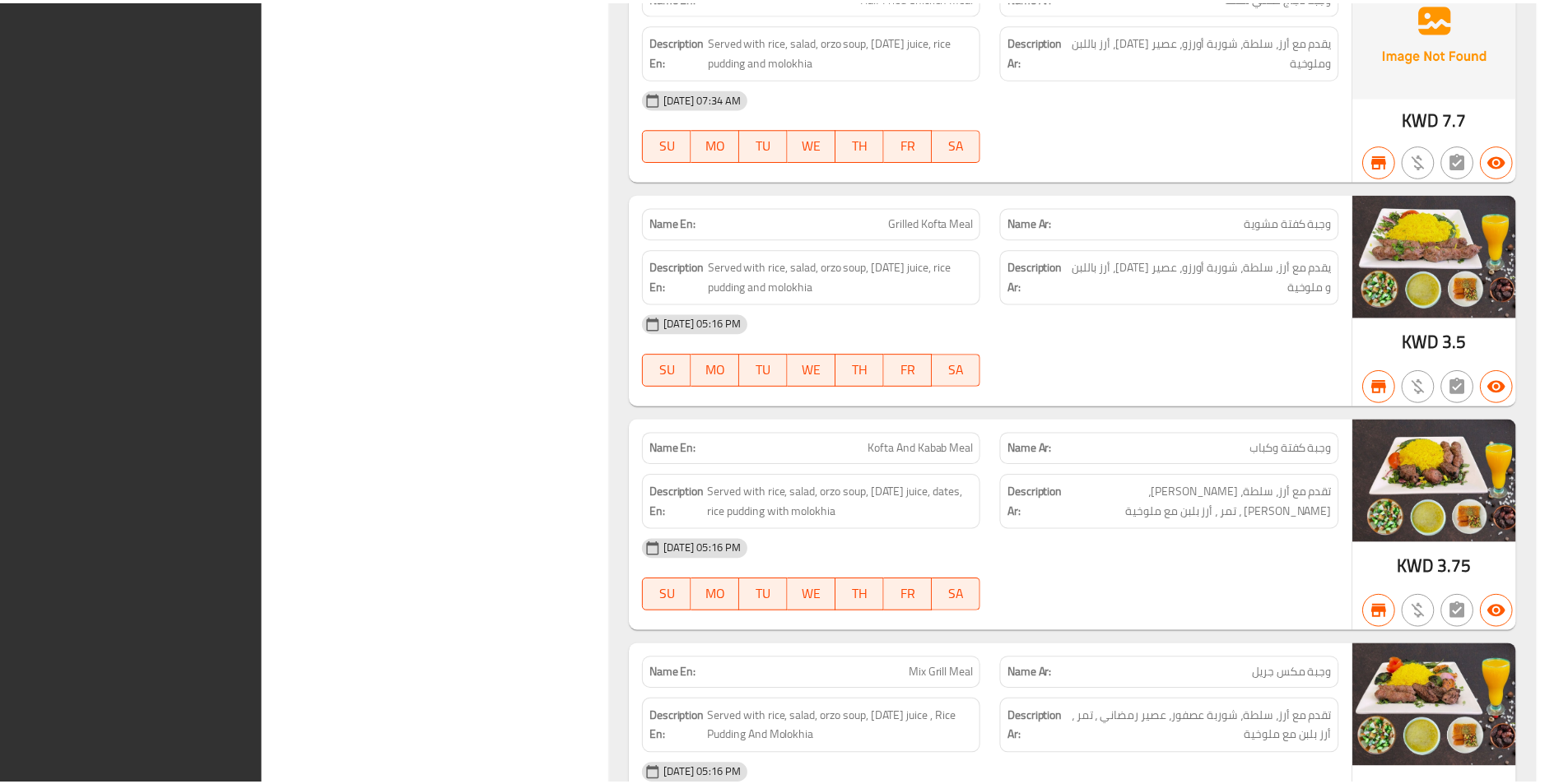
scroll to position [47633, 0]
